Goal: Check status: Check status

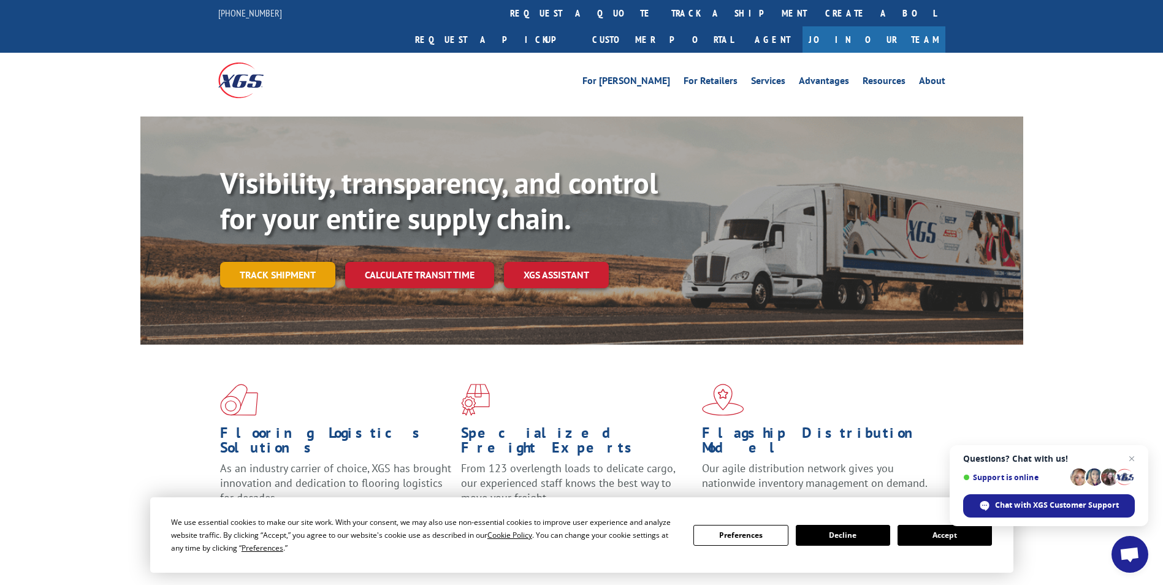
click at [313, 262] on link "Track shipment" at bounding box center [277, 275] width 115 height 26
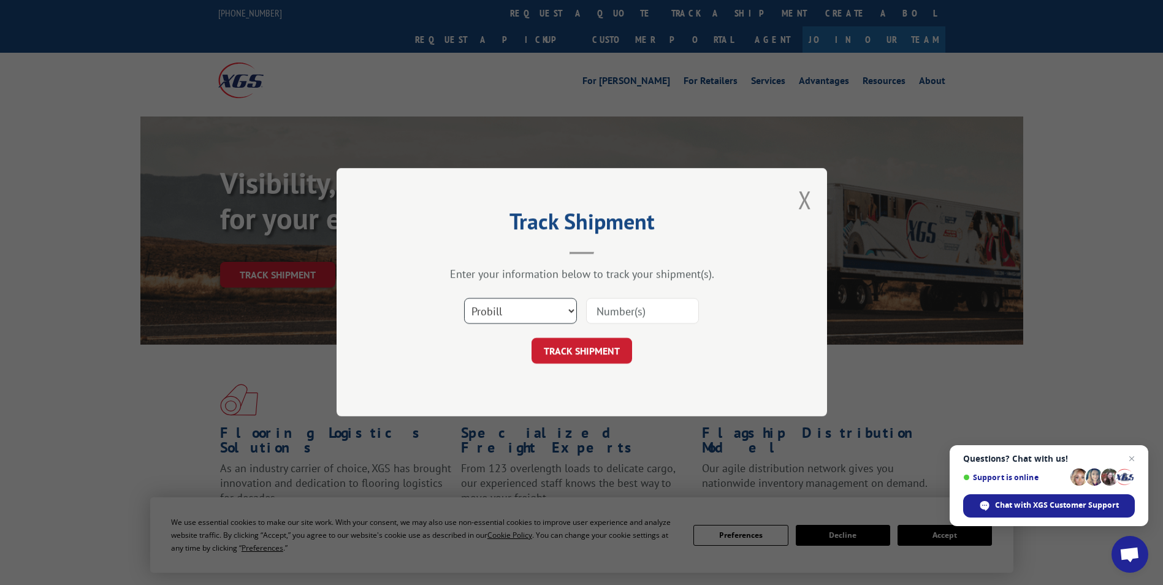
drag, startPoint x: 497, startPoint y: 310, endPoint x: 502, endPoint y: 325, distance: 16.3
click at [497, 310] on select "Select category... Probill BOL PO" at bounding box center [520, 312] width 113 height 26
select select "po"
click at [464, 299] on select "Select category... Probill BOL PO" at bounding box center [520, 312] width 113 height 26
click at [594, 309] on input at bounding box center [642, 312] width 113 height 26
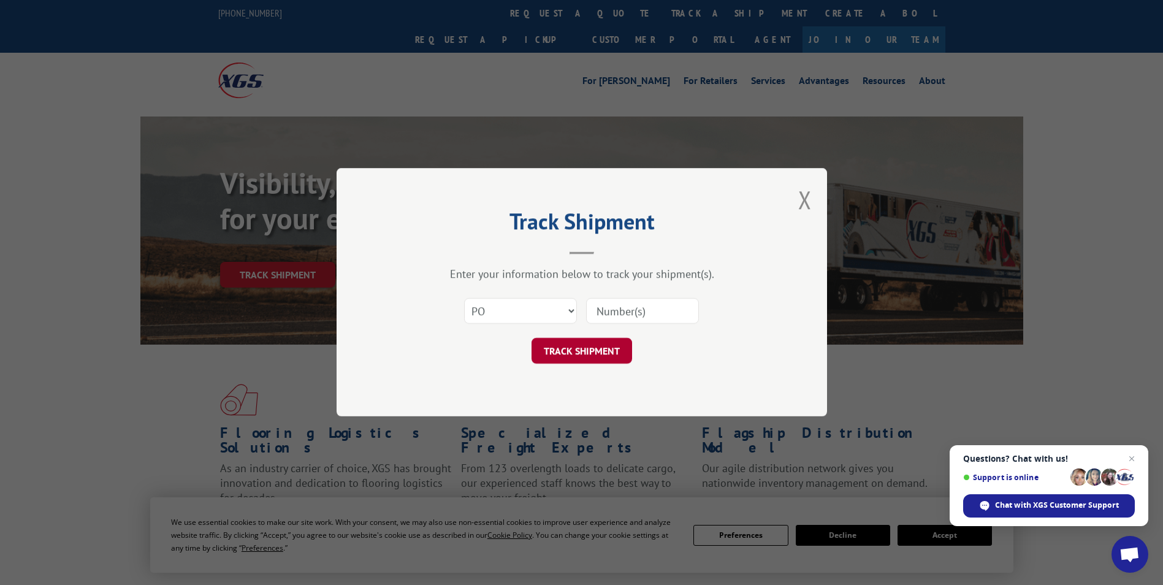
paste input "24533717"
type input "24533717"
click at [592, 344] on button "TRACK SHIPMENT" at bounding box center [581, 351] width 101 height 26
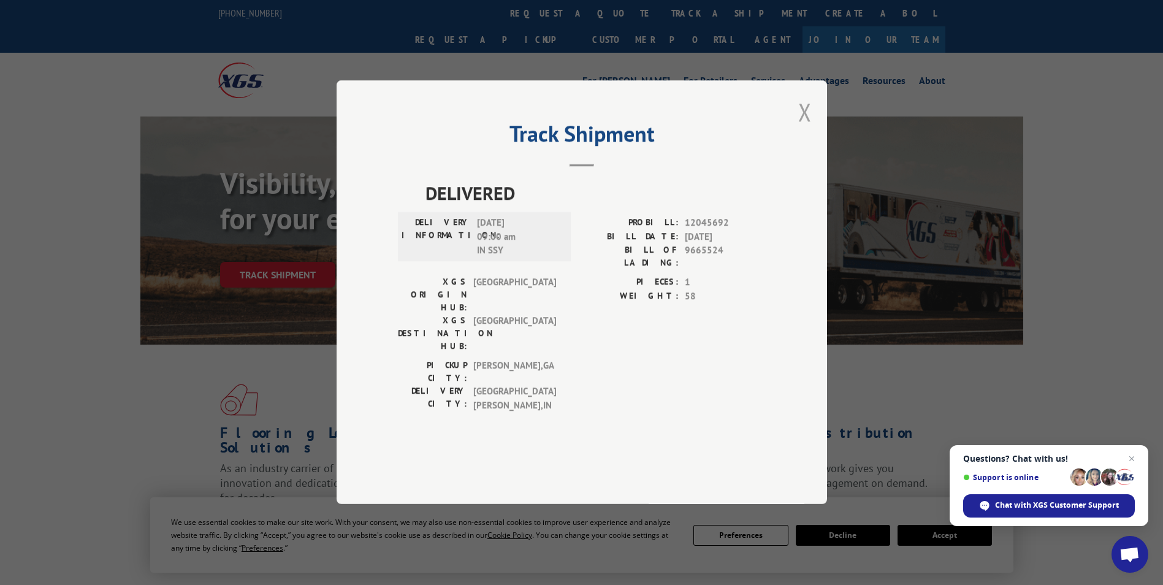
click at [800, 128] on button "Close modal" at bounding box center [804, 112] width 13 height 32
